Goal: Task Accomplishment & Management: Use online tool/utility

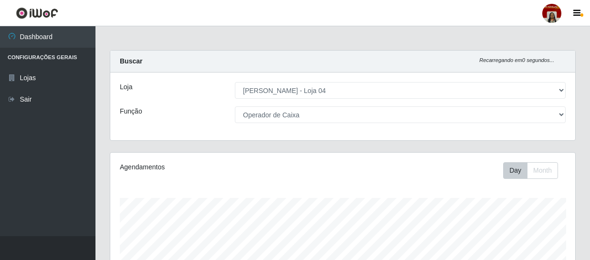
select select "251"
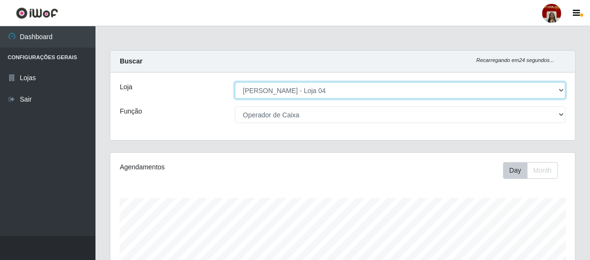
click at [357, 95] on select "[Selecione...] Mar Vermelho - Loja 04" at bounding box center [400, 90] width 331 height 17
click at [235, 82] on select "[Selecione...] Mar Vermelho - Loja 04" at bounding box center [400, 90] width 331 height 17
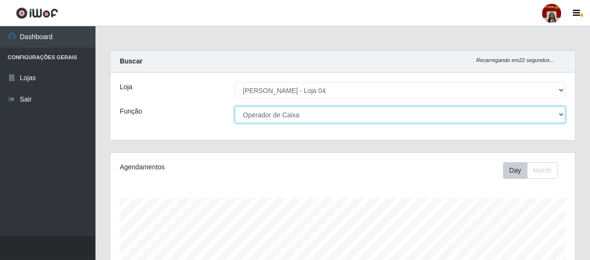
click at [296, 116] on select "[Selecione...] ASG ASG + ASG ++ Auxiliar de Depósito Auxiliar de Depósito + Aux…" at bounding box center [400, 114] width 331 height 17
select select "1"
click at [235, 106] on select "[Selecione...] ASG ASG + ASG ++ Auxiliar de Depósito Auxiliar de Depósito + Aux…" at bounding box center [400, 114] width 331 height 17
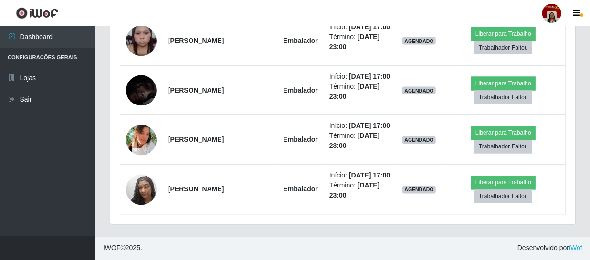
scroll to position [800, 0]
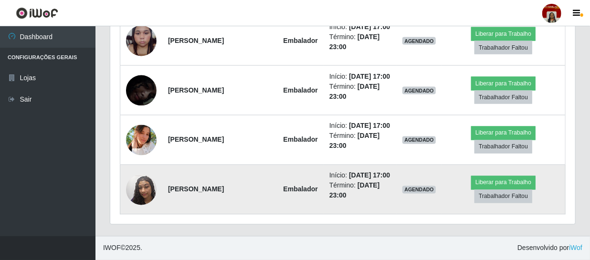
drag, startPoint x: 336, startPoint y: 177, endPoint x: 319, endPoint y: 175, distance: 16.8
click at [324, 175] on td "Início: [DATE] 17:00 Término: [DATE] 23:00" at bounding box center [360, 190] width 73 height 50
click at [302, 165] on td "Embalador" at bounding box center [301, 190] width 46 height 50
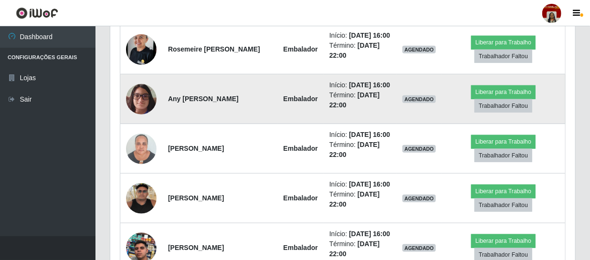
scroll to position [409, 0]
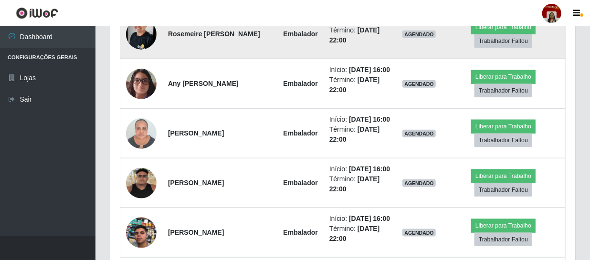
drag, startPoint x: 341, startPoint y: 51, endPoint x: 306, endPoint y: 49, distance: 35.8
click at [306, 49] on tr "Rosemeire [PERSON_NAME] Início: [DATE] 16:00 Término: [DATE] 22:00 AGENDADO Lib…" at bounding box center [342, 34] width 445 height 50
click at [299, 53] on td "Embalador" at bounding box center [301, 34] width 46 height 50
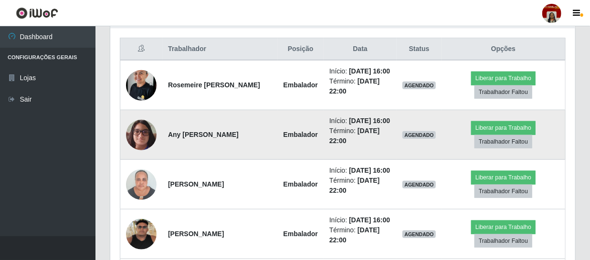
scroll to position [279, 0]
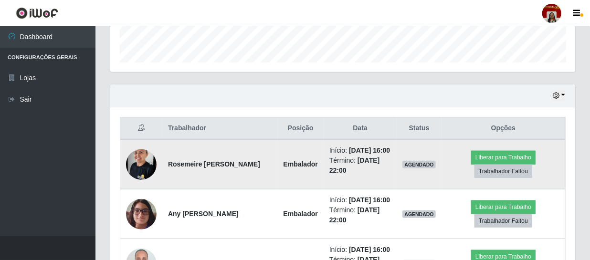
click at [140, 169] on img at bounding box center [141, 164] width 31 height 41
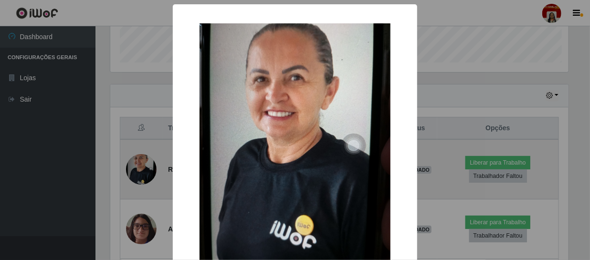
scroll to position [198, 461]
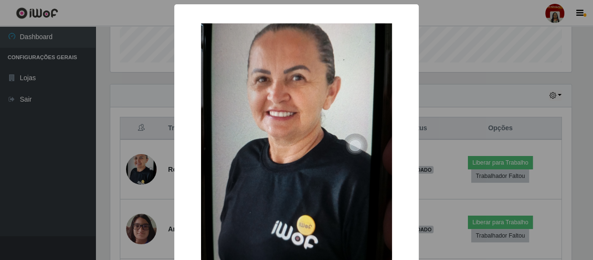
click at [121, 184] on div "× OK Cancel" at bounding box center [296, 130] width 593 height 260
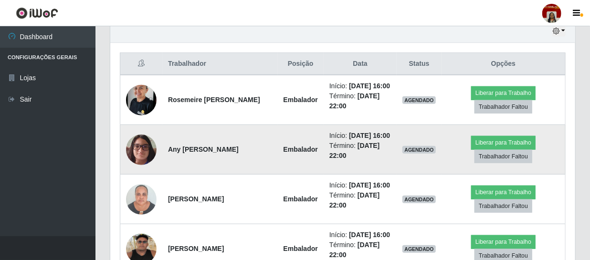
scroll to position [409, 0]
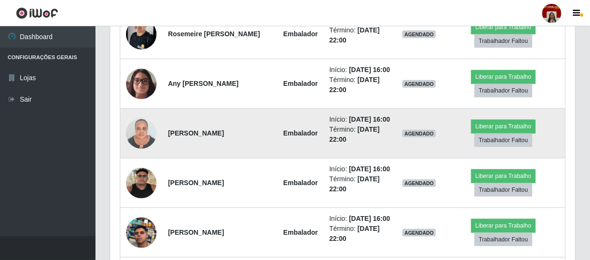
click at [143, 154] on img at bounding box center [141, 133] width 31 height 41
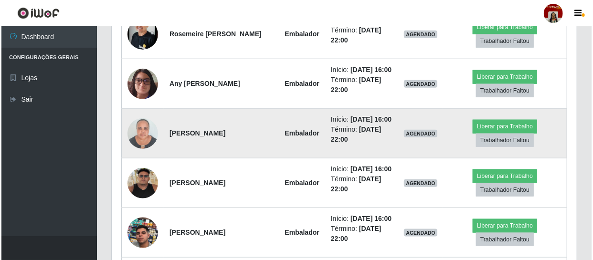
scroll to position [198, 461]
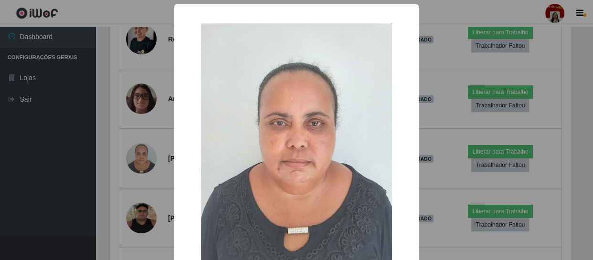
click at [53, 165] on div "× OK Cancel" at bounding box center [296, 130] width 593 height 260
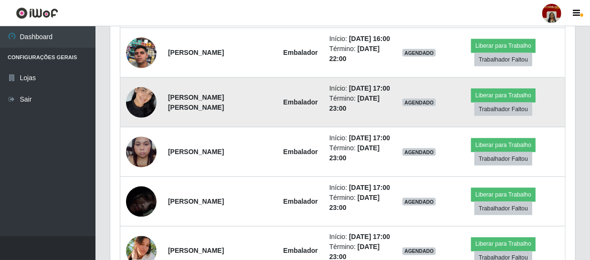
scroll to position [582, 0]
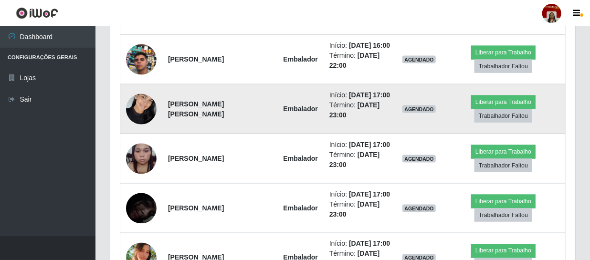
click at [139, 129] on img at bounding box center [141, 109] width 31 height 41
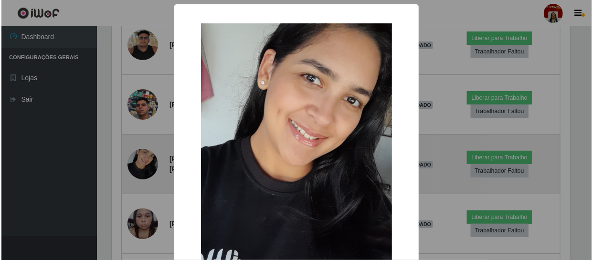
scroll to position [198, 461]
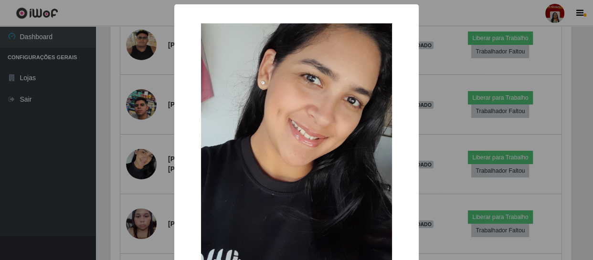
click at [65, 152] on div "× OK Cancel" at bounding box center [296, 130] width 593 height 260
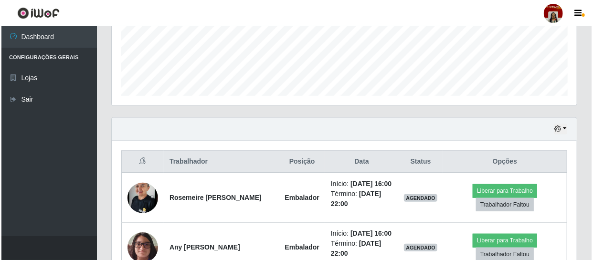
scroll to position [366, 0]
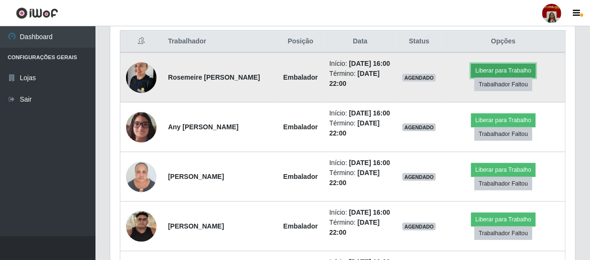
click at [510, 77] on button "Liberar para Trabalho" at bounding box center [503, 70] width 64 height 13
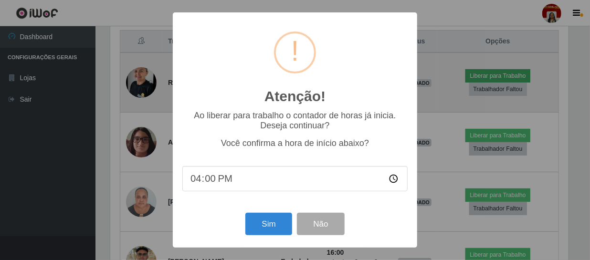
scroll to position [198, 461]
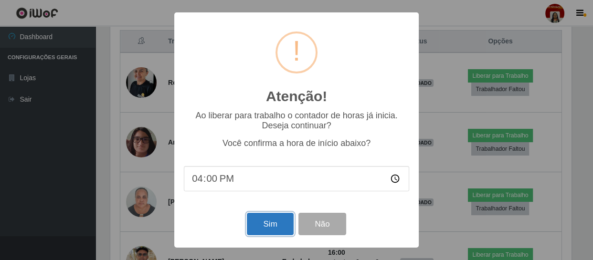
click at [270, 229] on button "Sim" at bounding box center [270, 224] width 46 height 22
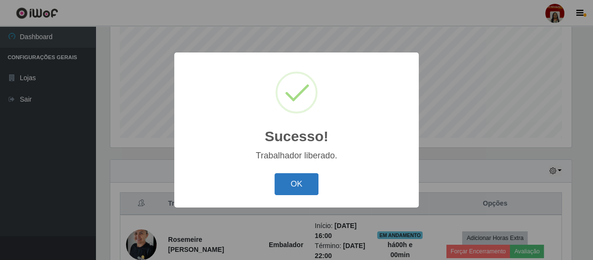
click at [291, 189] on button "OK" at bounding box center [297, 184] width 44 height 22
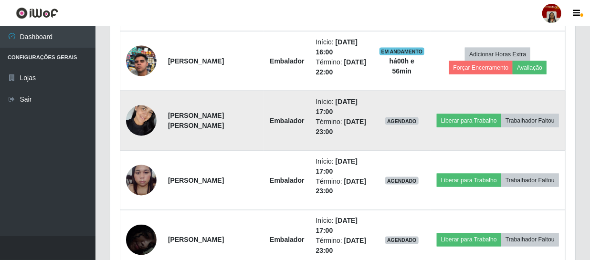
scroll to position [582, 0]
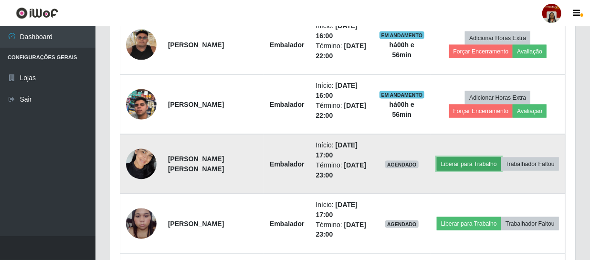
click at [491, 158] on button "Liberar para Trabalho" at bounding box center [469, 164] width 64 height 13
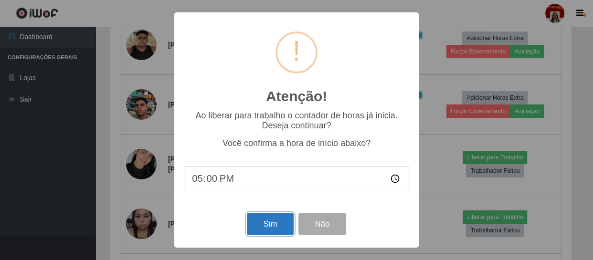
click at [272, 221] on button "Sim" at bounding box center [270, 224] width 46 height 22
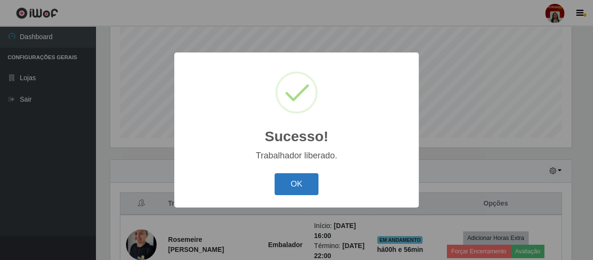
click at [288, 173] on button "OK" at bounding box center [297, 184] width 44 height 22
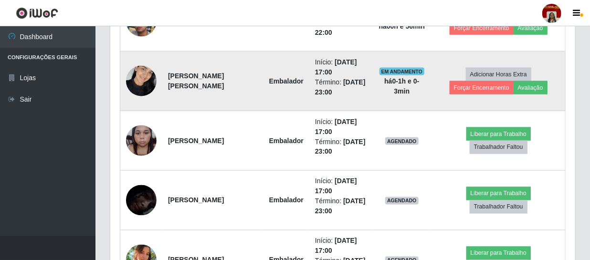
scroll to position [681, 0]
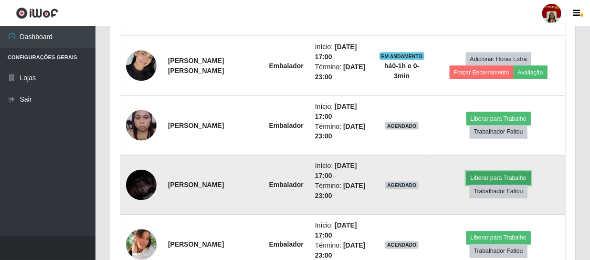
click at [495, 175] on button "Liberar para Trabalho" at bounding box center [498, 178] width 64 height 13
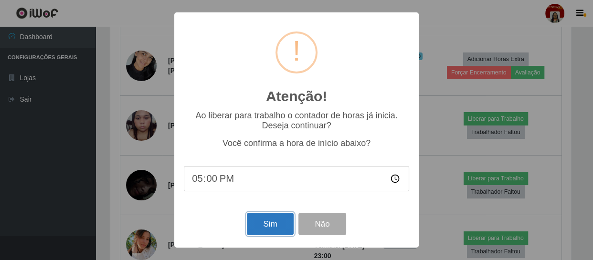
click at [285, 224] on button "Sim" at bounding box center [270, 224] width 46 height 22
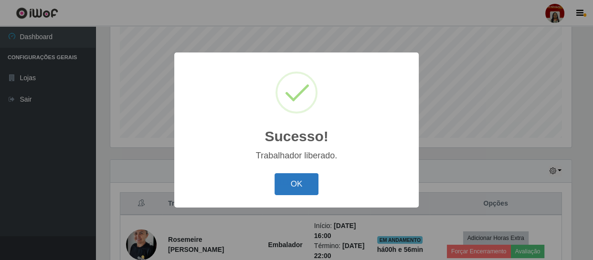
click at [293, 185] on button "OK" at bounding box center [297, 184] width 44 height 22
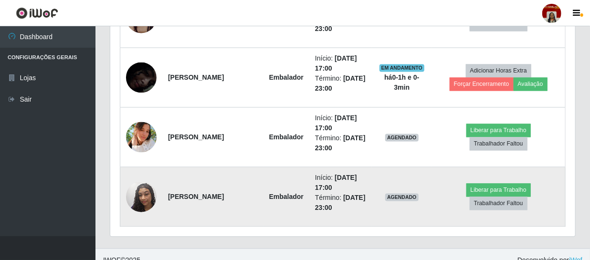
scroll to position [800, 0]
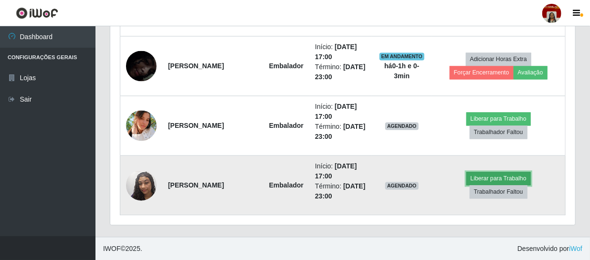
click at [483, 172] on button "Liberar para Trabalho" at bounding box center [498, 178] width 64 height 13
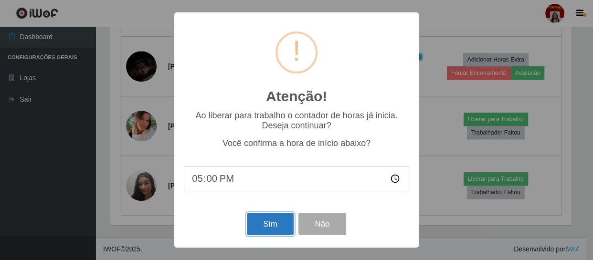
click at [274, 221] on button "Sim" at bounding box center [270, 224] width 46 height 22
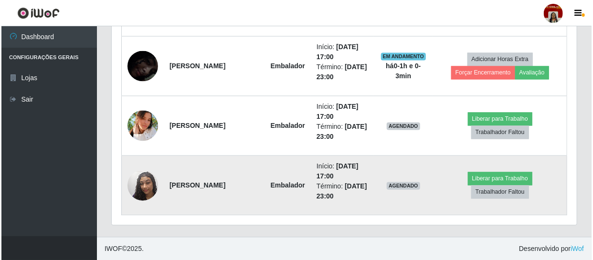
scroll to position [477248, 476985]
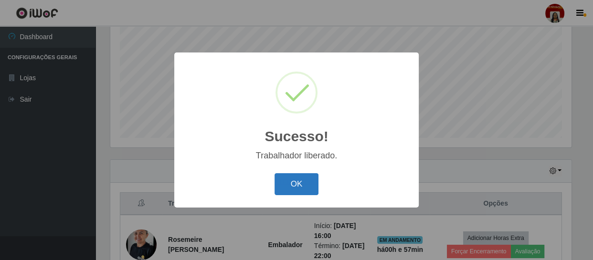
click at [298, 188] on button "OK" at bounding box center [297, 184] width 44 height 22
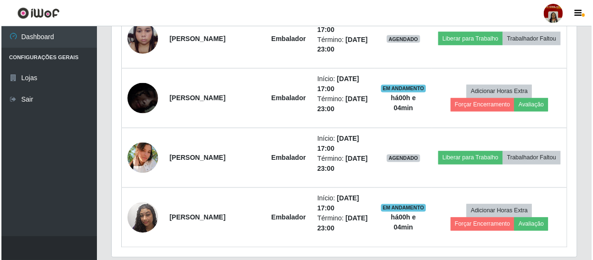
scroll to position [800, 0]
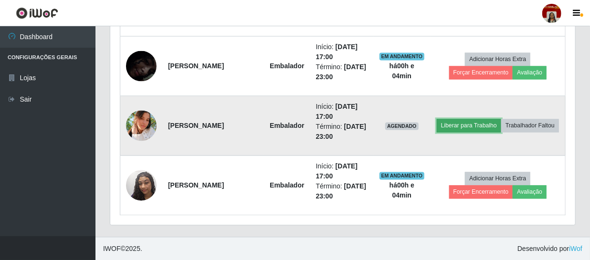
click at [489, 119] on button "Liberar para Trabalho" at bounding box center [469, 125] width 64 height 13
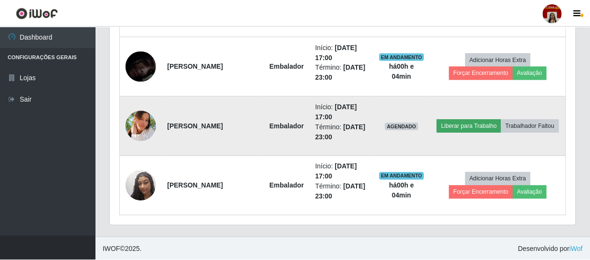
scroll to position [198, 461]
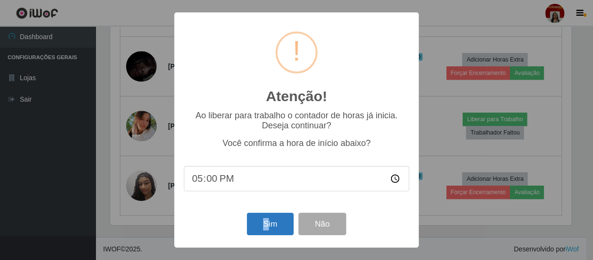
drag, startPoint x: 265, startPoint y: 208, endPoint x: 267, endPoint y: 215, distance: 8.2
click at [267, 215] on div "Atenção! × Ao liberar para trabalho o contador de horas já inicia. Deseja conti…" at bounding box center [296, 129] width 244 height 235
drag, startPoint x: 267, startPoint y: 217, endPoint x: 268, endPoint y: 222, distance: 5.3
click at [268, 218] on button "Sim" at bounding box center [270, 224] width 46 height 22
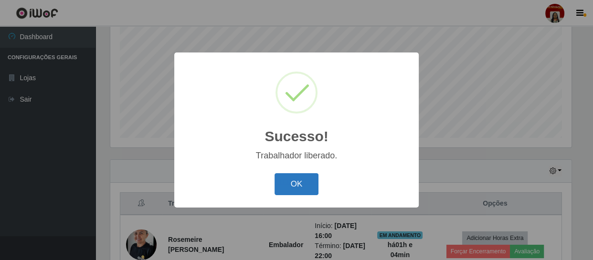
click at [295, 184] on button "OK" at bounding box center [297, 184] width 44 height 22
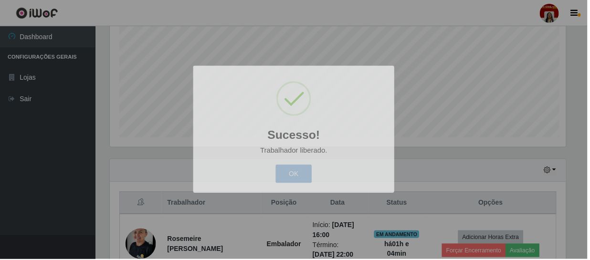
scroll to position [198, 465]
